Goal: Task Accomplishment & Management: Use online tool/utility

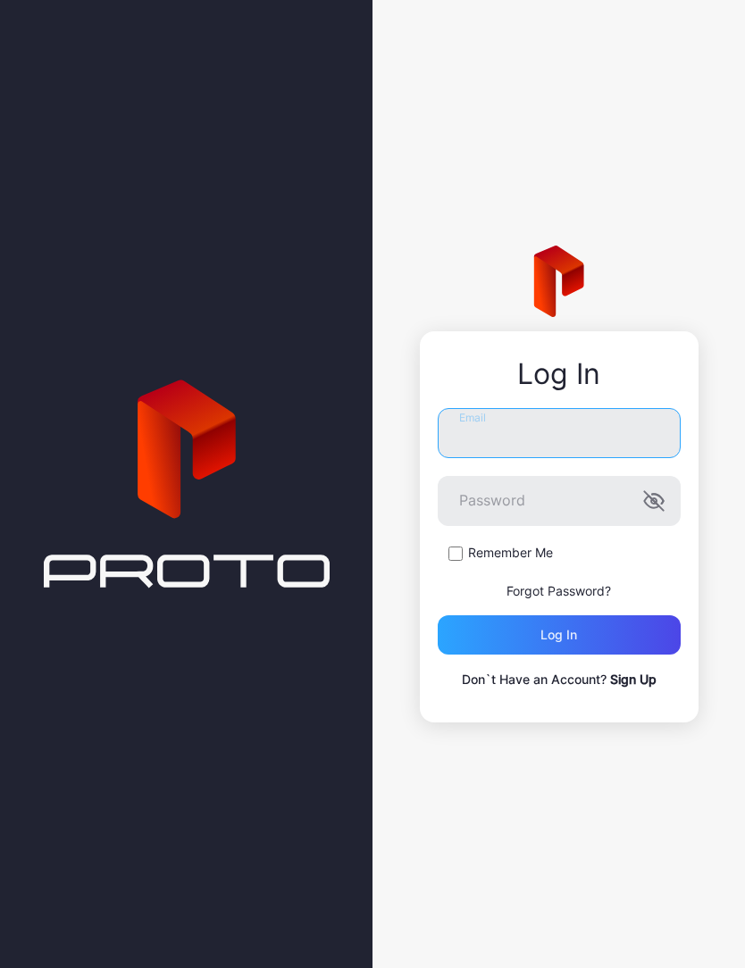
click at [544, 442] on input "Email" at bounding box center [559, 433] width 243 height 50
type input "**********"
click at [558, 635] on button "Log in" at bounding box center [559, 634] width 243 height 39
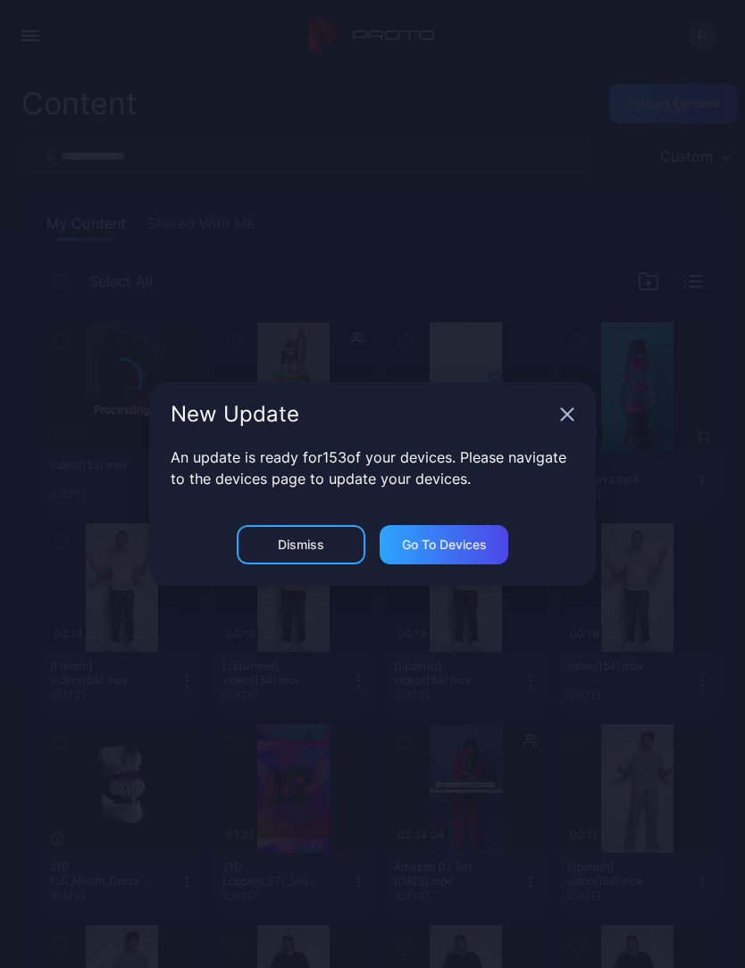
click at [442, 539] on div "Go to devices" at bounding box center [444, 545] width 85 height 14
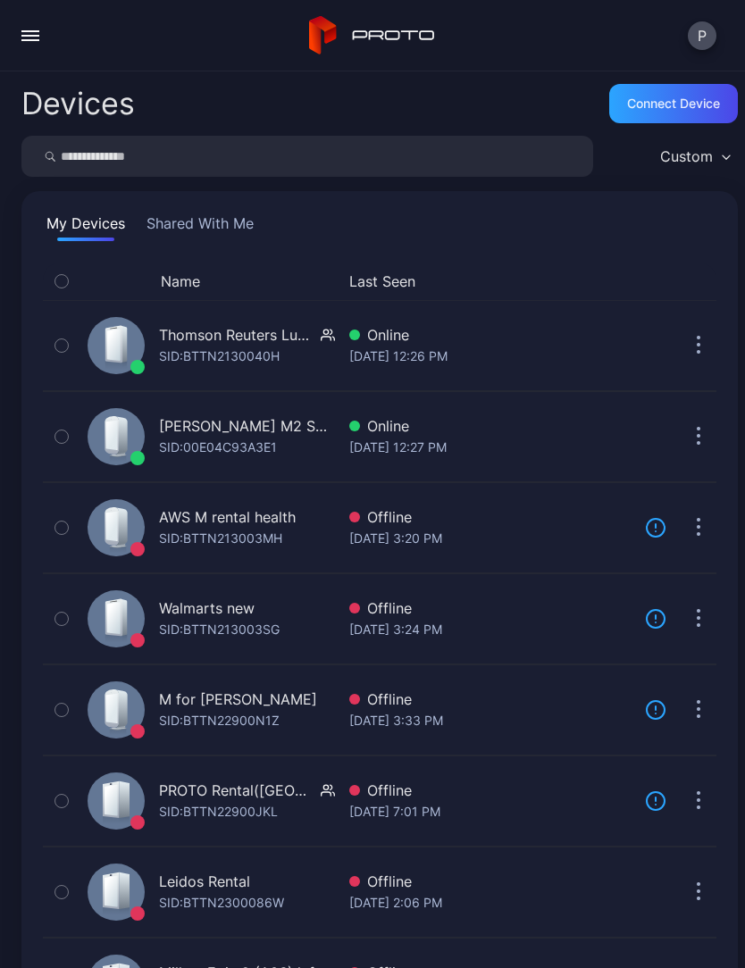
click at [34, 35] on div "button" at bounding box center [30, 36] width 18 height 2
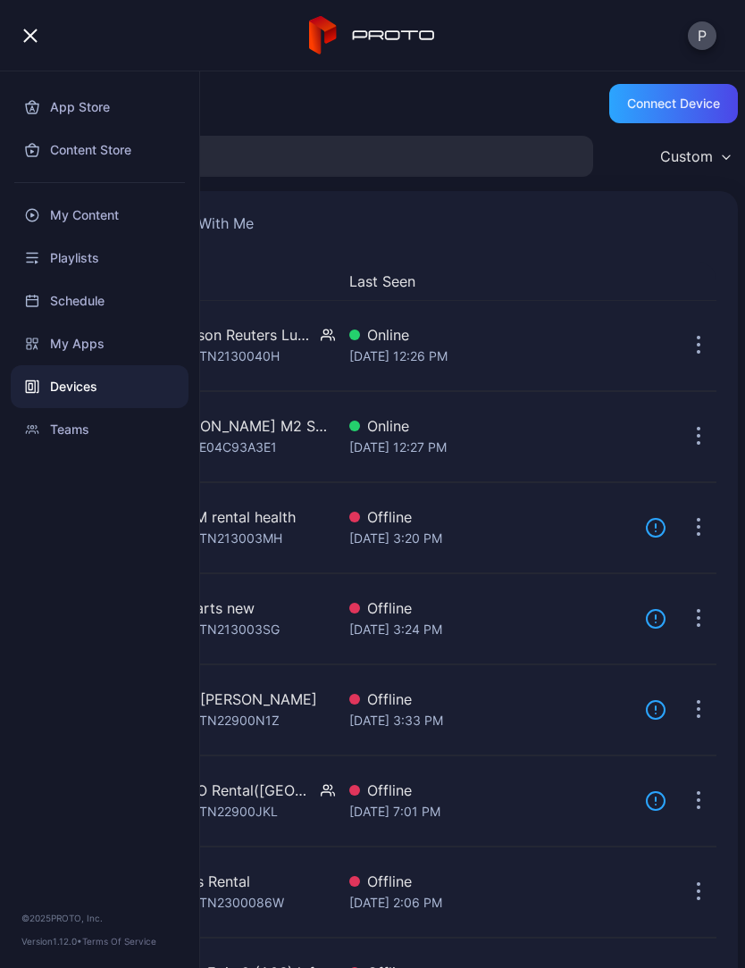
click at [91, 237] on div "Playlists" at bounding box center [100, 258] width 178 height 43
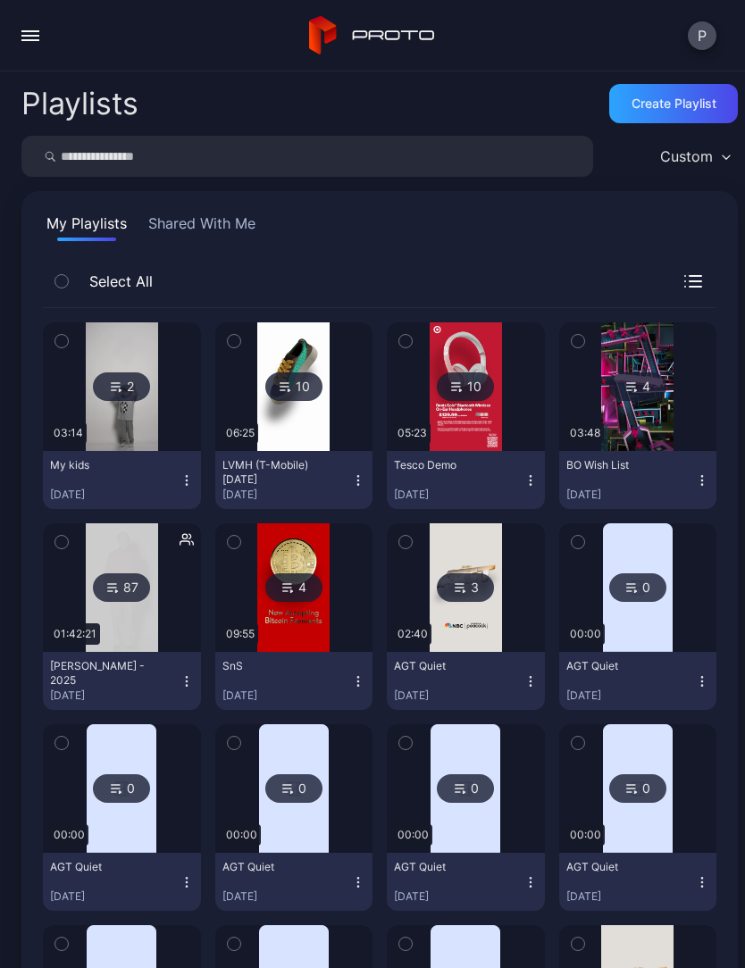
click at [29, 13] on div "P" at bounding box center [372, 35] width 745 height 71
click at [29, 35] on div "button" at bounding box center [30, 36] width 18 height 2
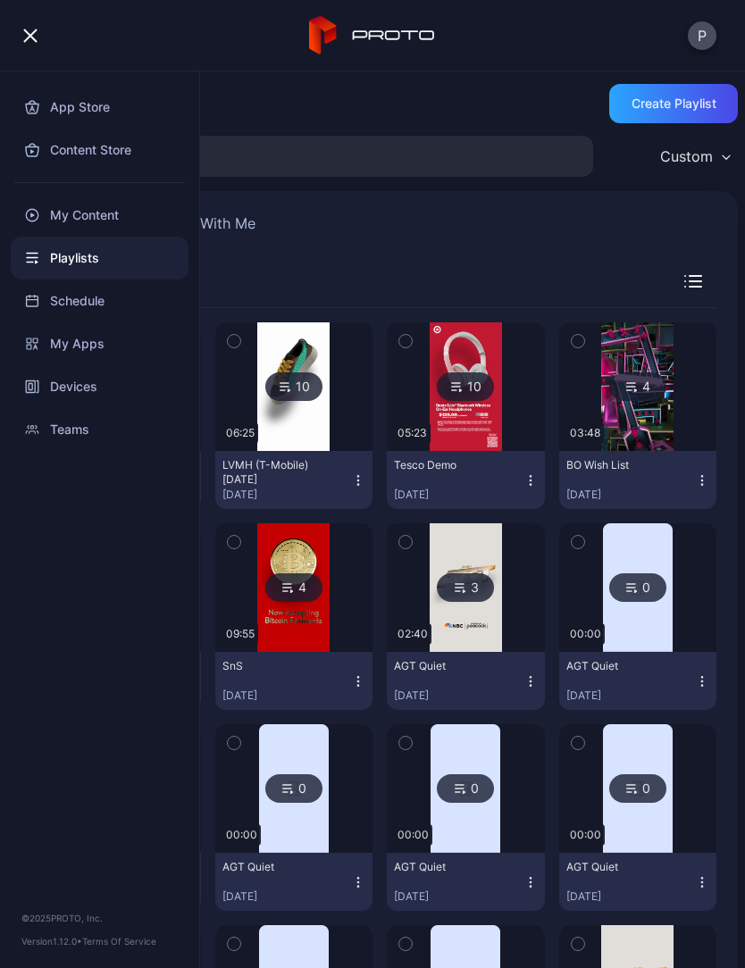
click at [123, 223] on div "My Content" at bounding box center [100, 215] width 178 height 43
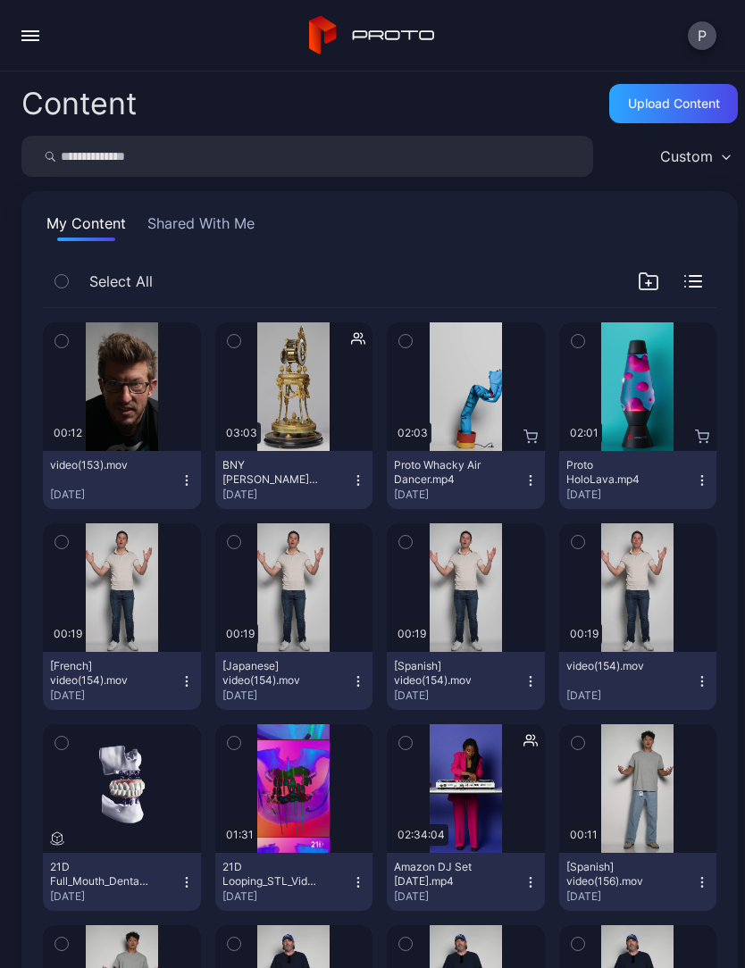
click at [180, 472] on button "video(153).mov Aug 11, 2025" at bounding box center [122, 480] width 158 height 58
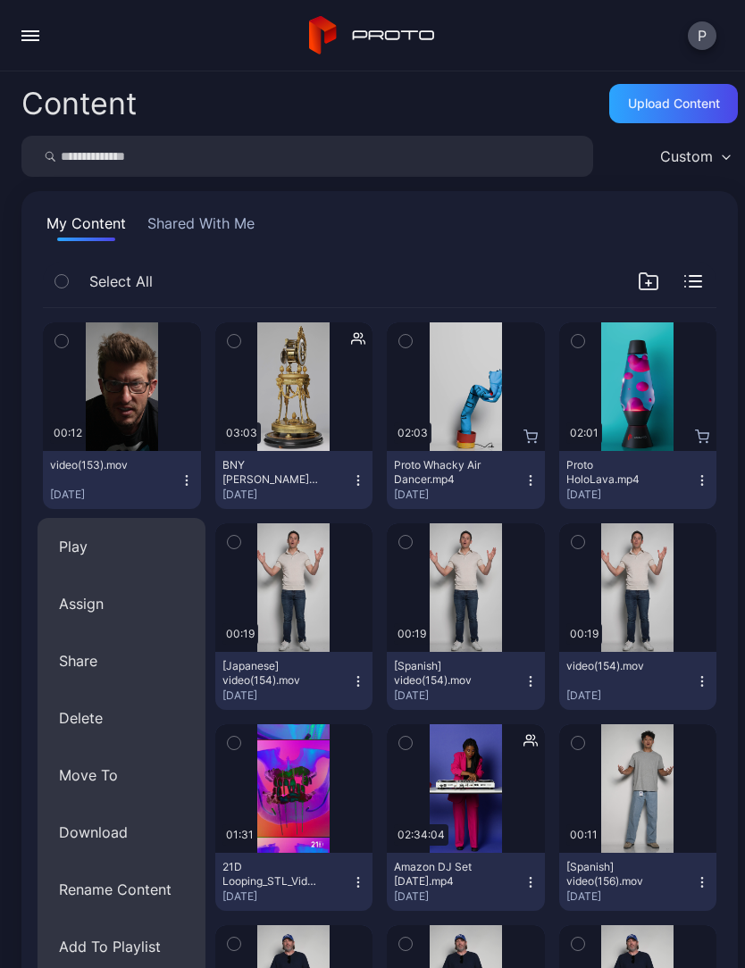
click at [80, 607] on button "Assign" at bounding box center [122, 603] width 168 height 57
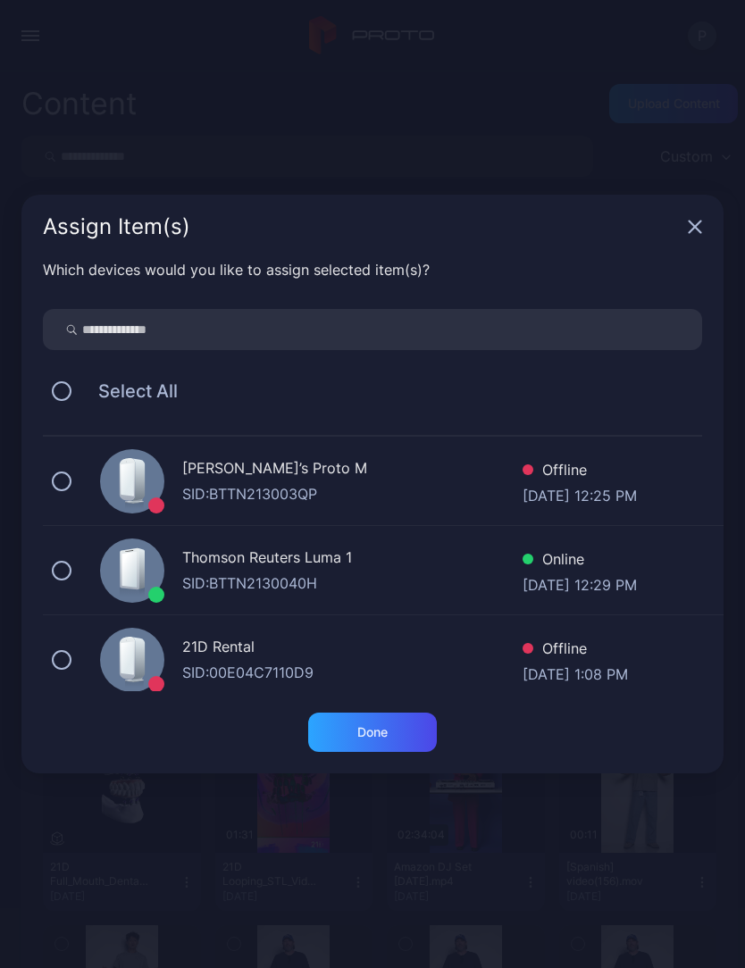
click at [193, 310] on input "search" at bounding box center [372, 329] width 659 height 41
type input "**"
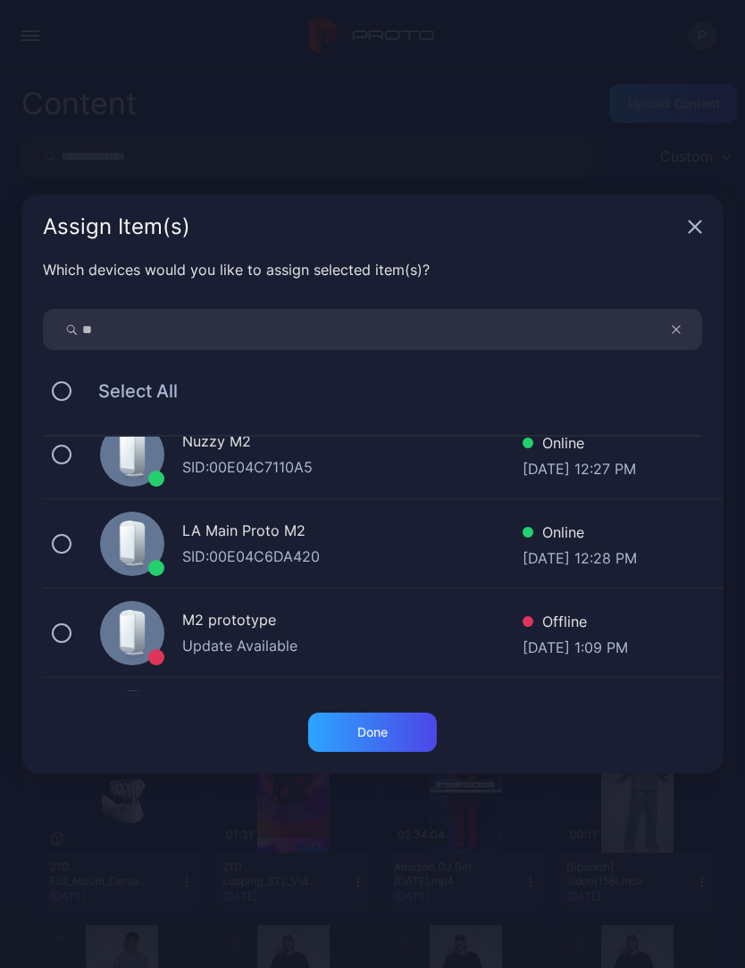
scroll to position [299, 0]
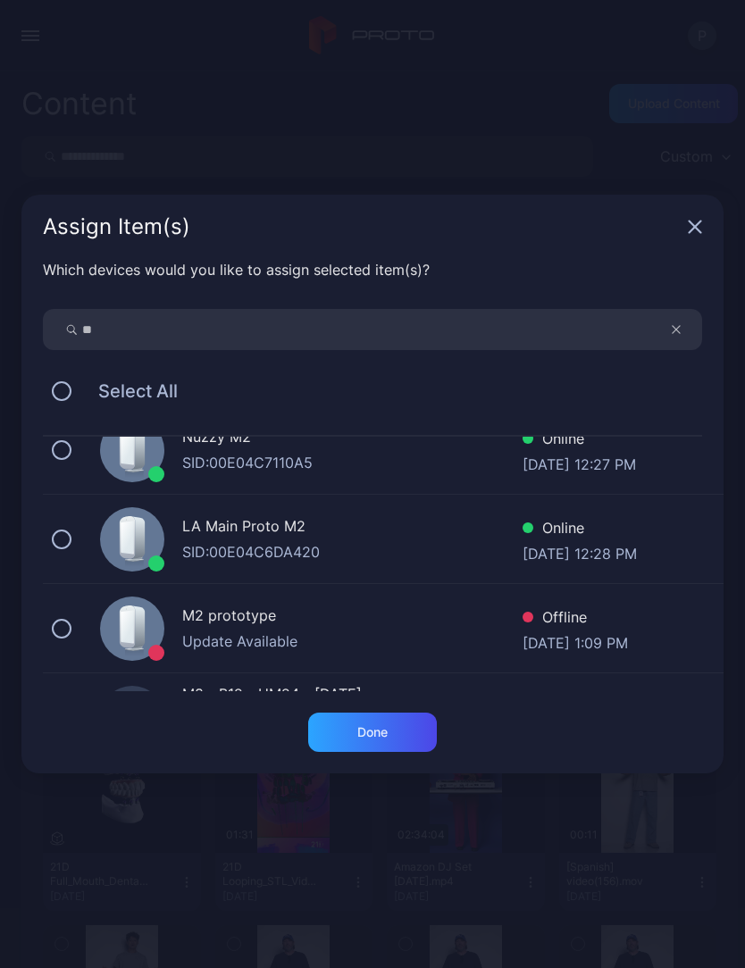
click at [54, 545] on button at bounding box center [62, 540] width 20 height 20
click at [371, 746] on div "Done" at bounding box center [372, 732] width 129 height 39
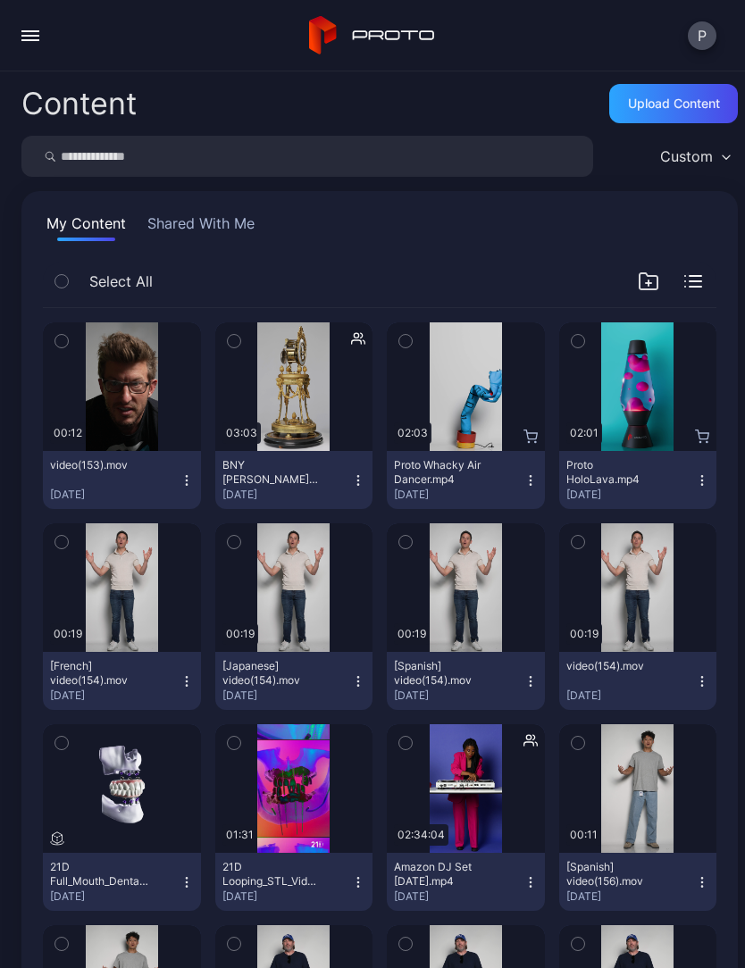
click at [180, 478] on icon "button" at bounding box center [187, 480] width 14 height 14
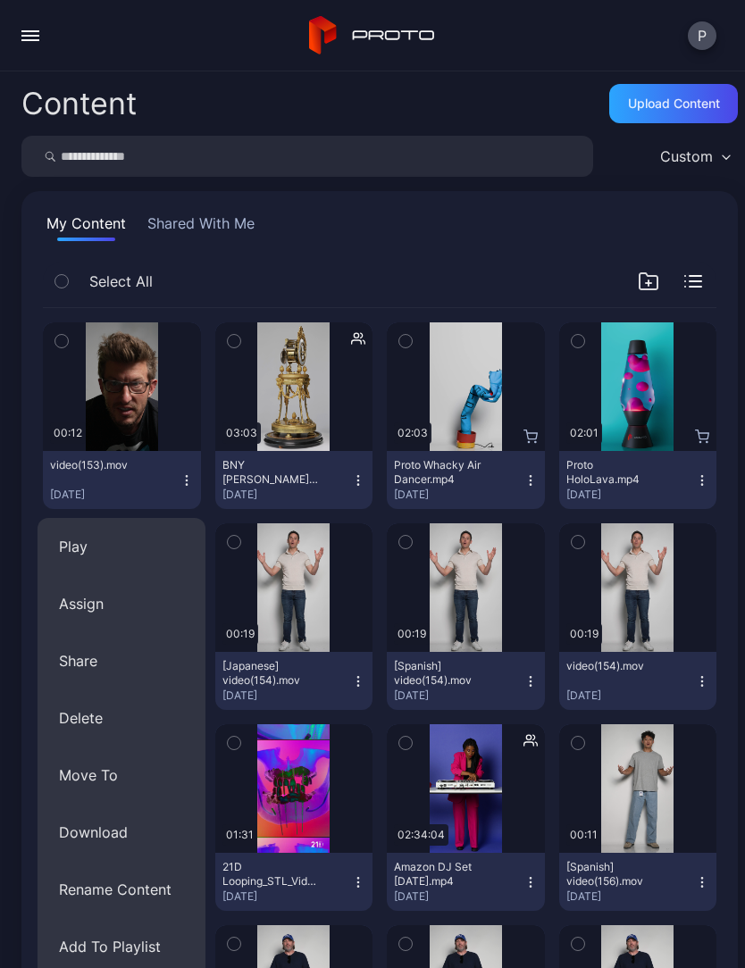
click at [75, 722] on button "Delete" at bounding box center [122, 717] width 168 height 57
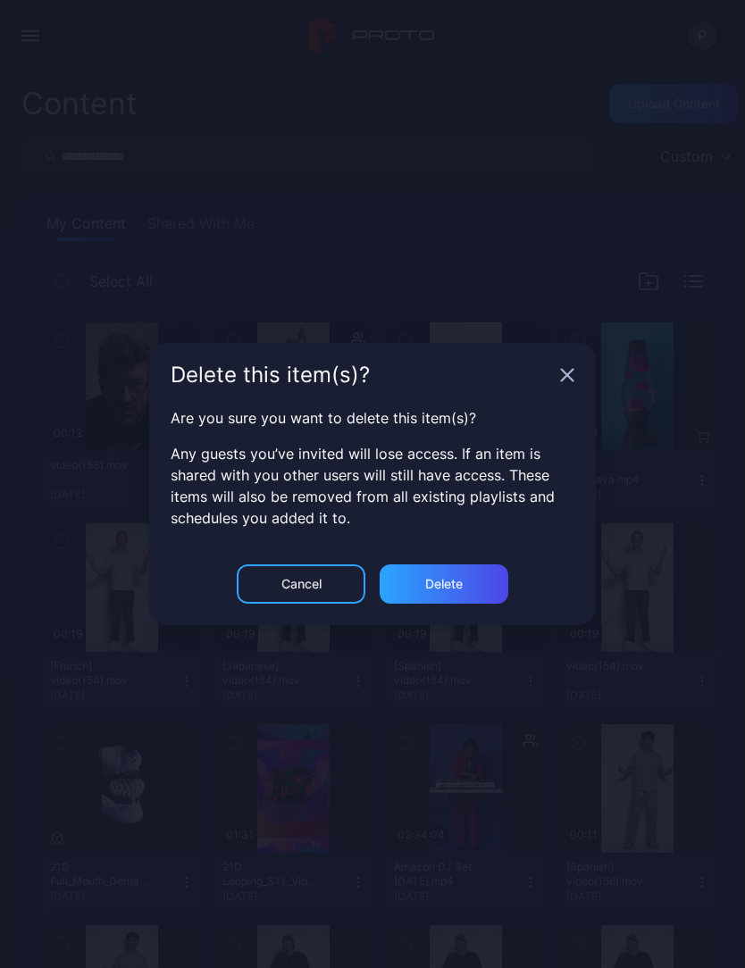
click at [462, 580] on div "Delete" at bounding box center [444, 584] width 38 height 14
